Goal: Task Accomplishment & Management: Manage account settings

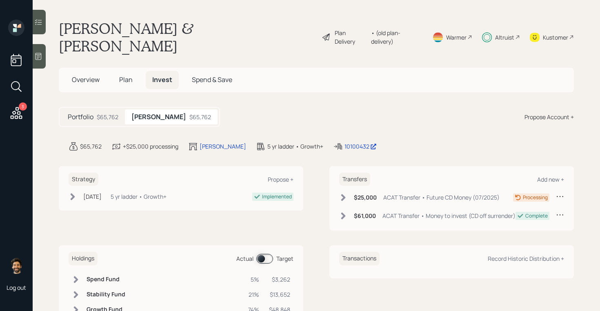
click at [341, 194] on icon at bounding box center [343, 198] width 8 height 8
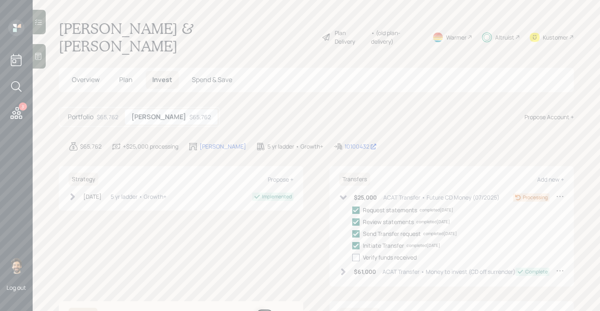
click at [358, 254] on div at bounding box center [356, 257] width 7 height 7
click at [353, 257] on input "checkbox" at bounding box center [352, 257] width 0 height 0
checkbox input "true"
click at [501, 33] on div "Altruist" at bounding box center [504, 37] width 19 height 9
